Goal: Obtain resource: Download file/media

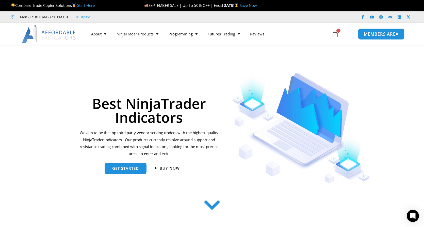
click at [379, 34] on span "MEMBERS AREA" at bounding box center [380, 34] width 35 height 4
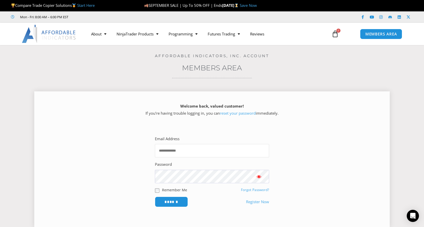
click at [188, 155] on input "Email Address" at bounding box center [212, 150] width 114 height 13
type input "**********"
click at [155, 197] on input "******" at bounding box center [171, 202] width 33 height 10
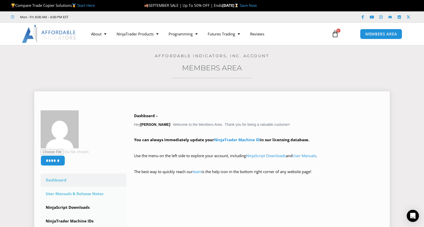
click at [95, 196] on link "User Manuals & Release Notes" at bounding box center [84, 194] width 86 height 13
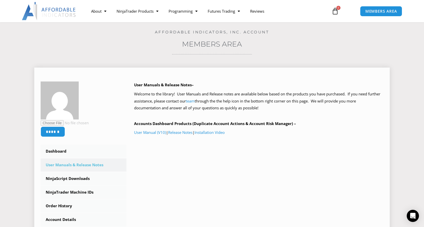
scroll to position [25, 0]
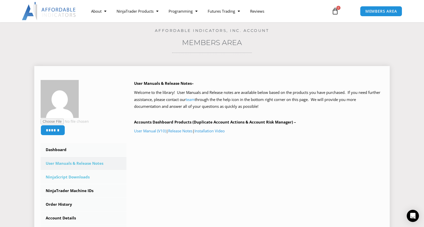
click at [91, 177] on link "NinjaScript Downloads" at bounding box center [84, 177] width 86 height 13
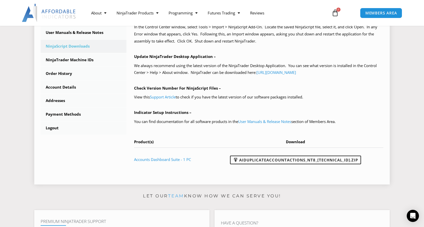
scroll to position [152, 0]
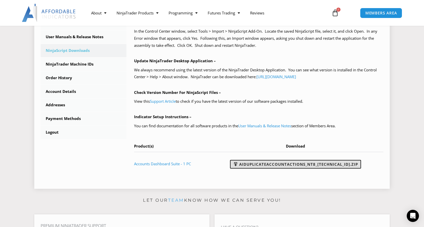
click at [276, 166] on link "AIDuplicateAccountActions_NT8_[TECHNICAL_ID].zip" at bounding box center [295, 164] width 131 height 9
click at [87, 177] on div "****** Dashboard Subscriptions User Manuals & Release Notes NinjaScript Downloa…" at bounding box center [212, 68] width 342 height 230
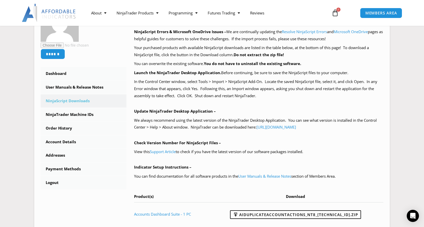
scroll to position [101, 0]
click at [90, 90] on link "User Manuals & Release Notes" at bounding box center [84, 87] width 86 height 13
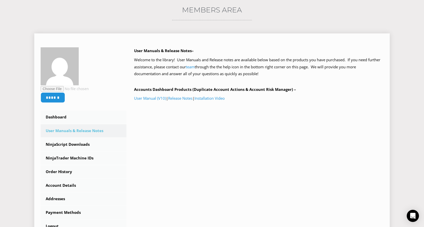
scroll to position [76, 0]
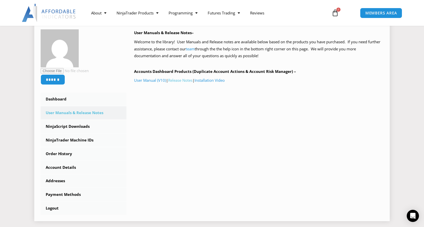
click at [181, 82] on link "Release Notes" at bounding box center [180, 80] width 24 height 5
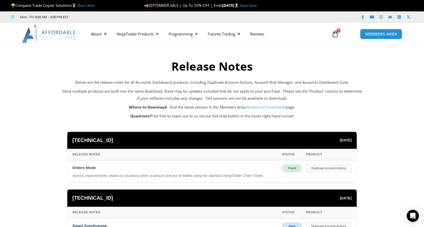
click at [45, 104] on section "Release Notes Below are the release notes for all Accounts Dashboard products, …" at bounding box center [212, 84] width 424 height 79
click at [338, 170] on div "Duplicate Account Actions" at bounding box center [329, 169] width 46 height 8
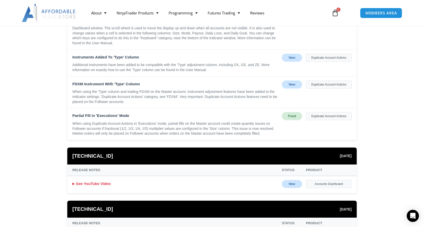
scroll to position [609, 0]
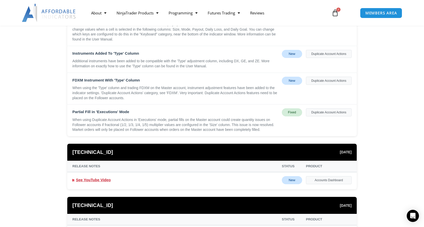
click at [96, 180] on link "See YouTube Video" at bounding box center [91, 180] width 38 height 7
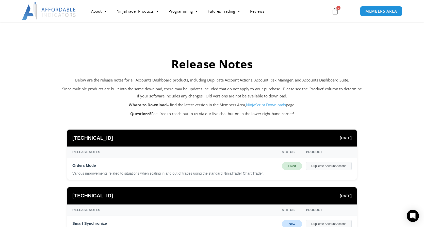
scroll to position [0, 0]
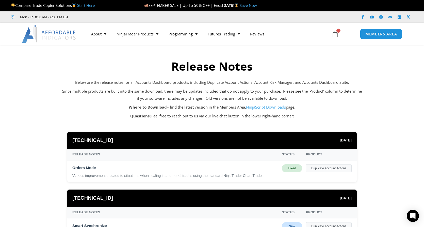
drag, startPoint x: 328, startPoint y: 136, endPoint x: 349, endPoint y: 140, distance: 21.6
click at [349, 140] on div "[TECHNICAL_ID] [DATE]" at bounding box center [211, 140] width 289 height 17
drag, startPoint x: 349, startPoint y: 140, endPoint x: 354, endPoint y: 141, distance: 4.3
click at [354, 141] on div "[TECHNICAL_ID] [DATE]" at bounding box center [211, 140] width 289 height 17
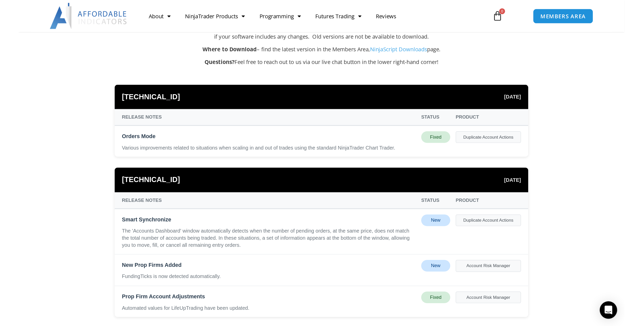
scroll to position [76, 0]
